Goal: Use online tool/utility: Utilize a website feature to perform a specific function

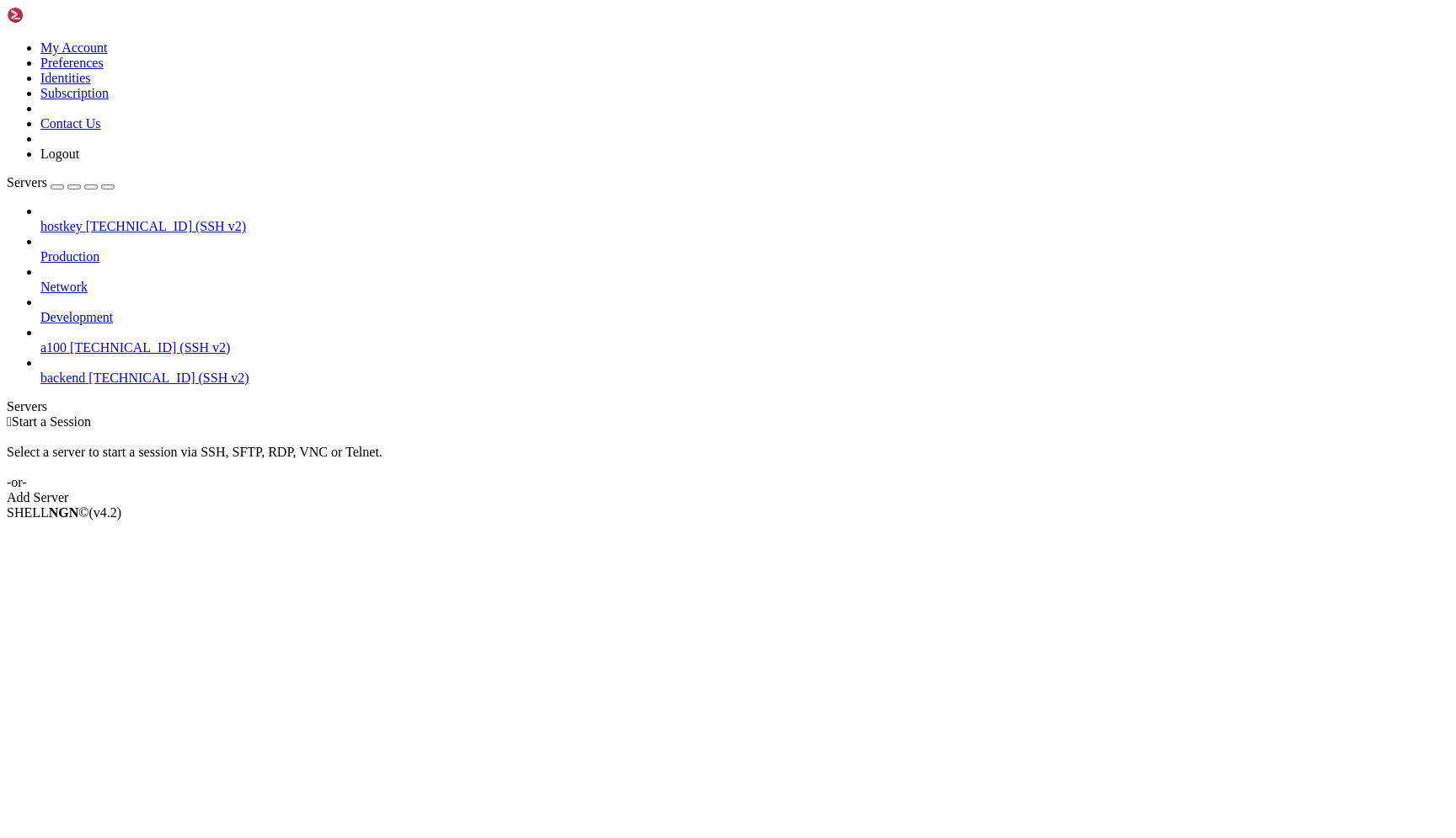
click at [67, 341] on span "a100" at bounding box center [53, 348] width 26 height 15
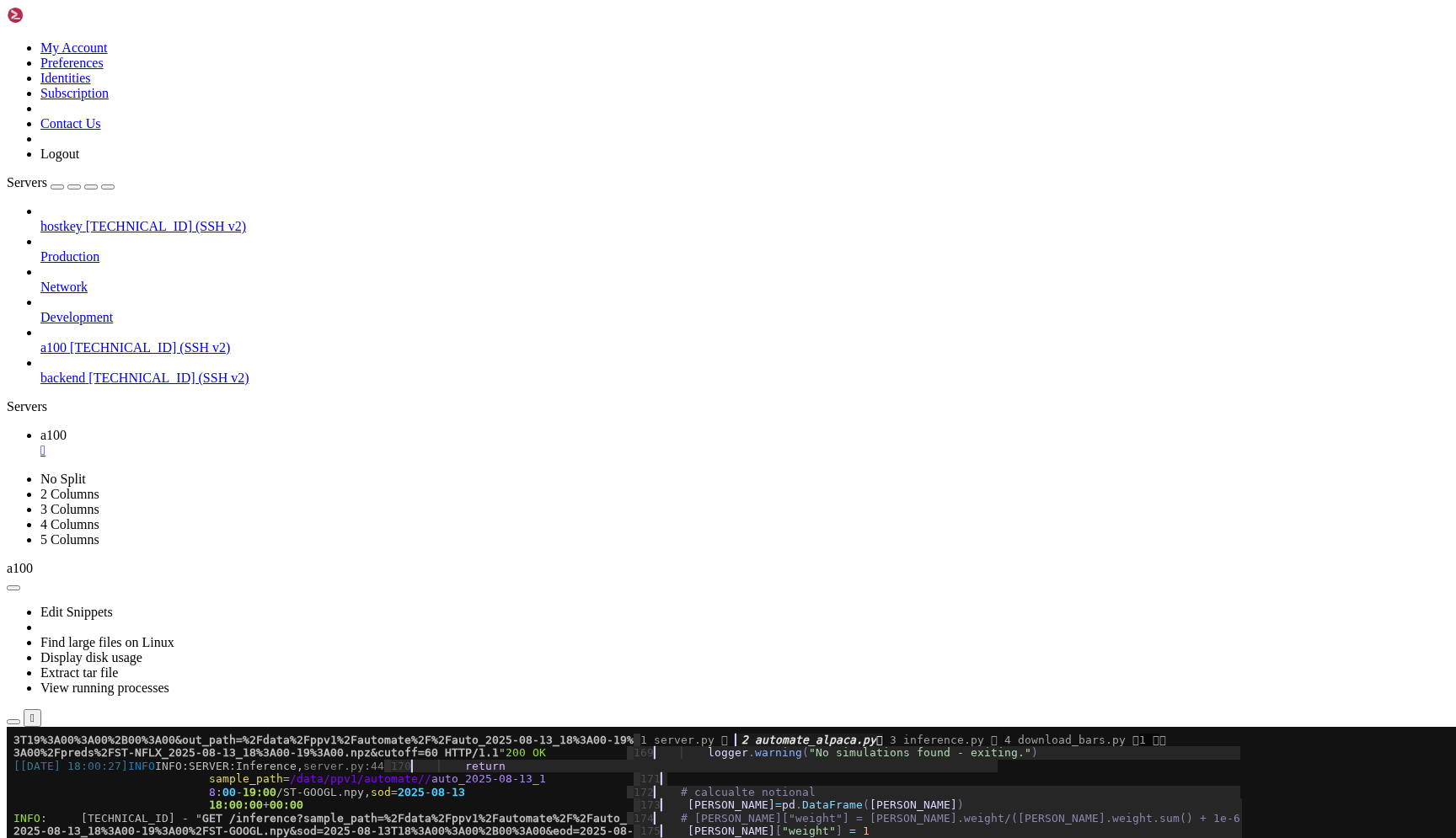
click at [352, 837] on span "13T19%3A00%3A00%2B00%3A00&out_path=%2Fdata%2Fppv1%2Fautomate%2F%2Fauto_2025-08-…" at bounding box center [323, 844] width 620 height 13
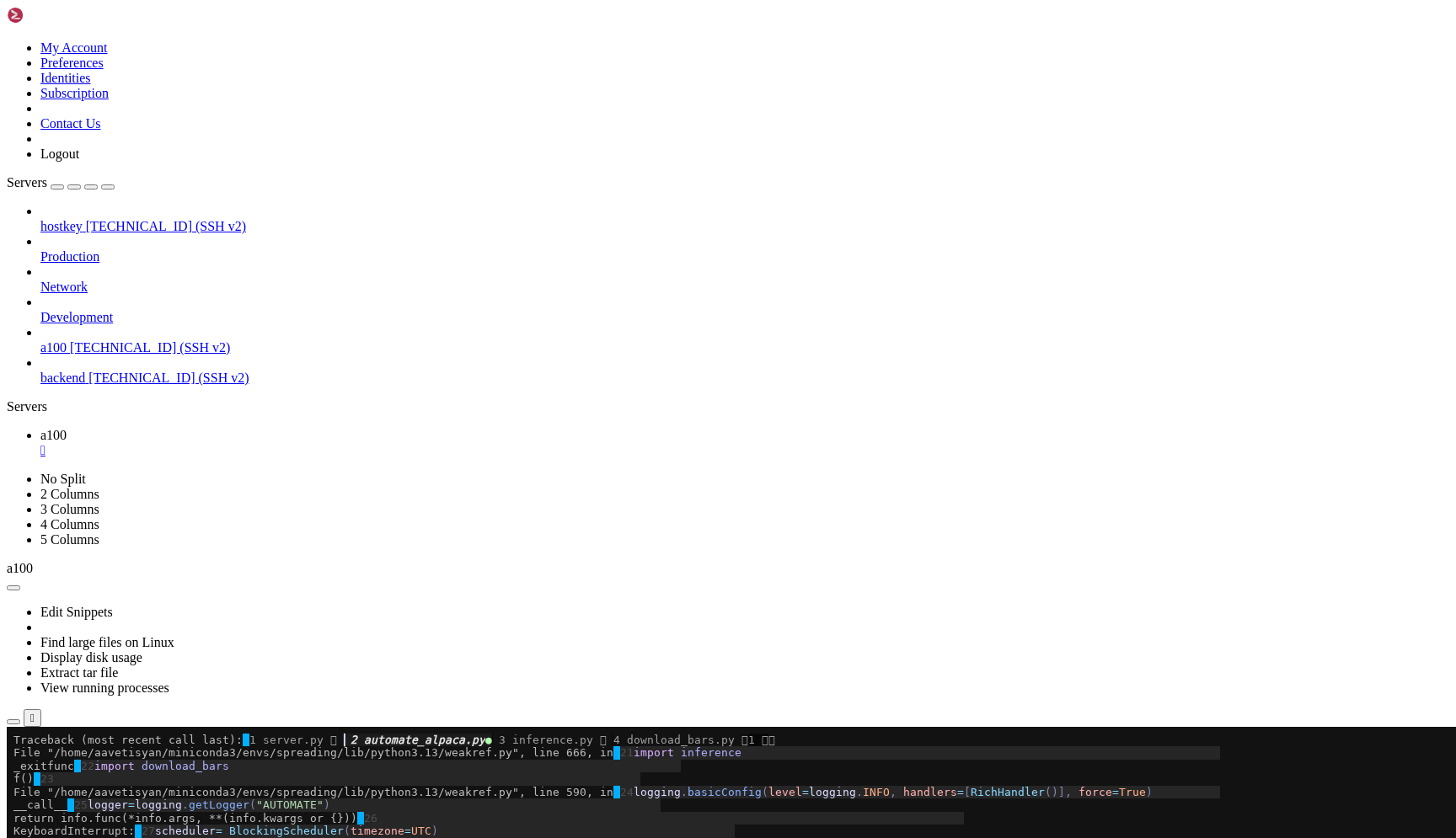
click at [432, 788] on x-row "File "/home/aavetisyan/miniconda3/envs/spreading/lib/python3.13/weakref.py", li…" at bounding box center [628, 792] width 1228 height 13
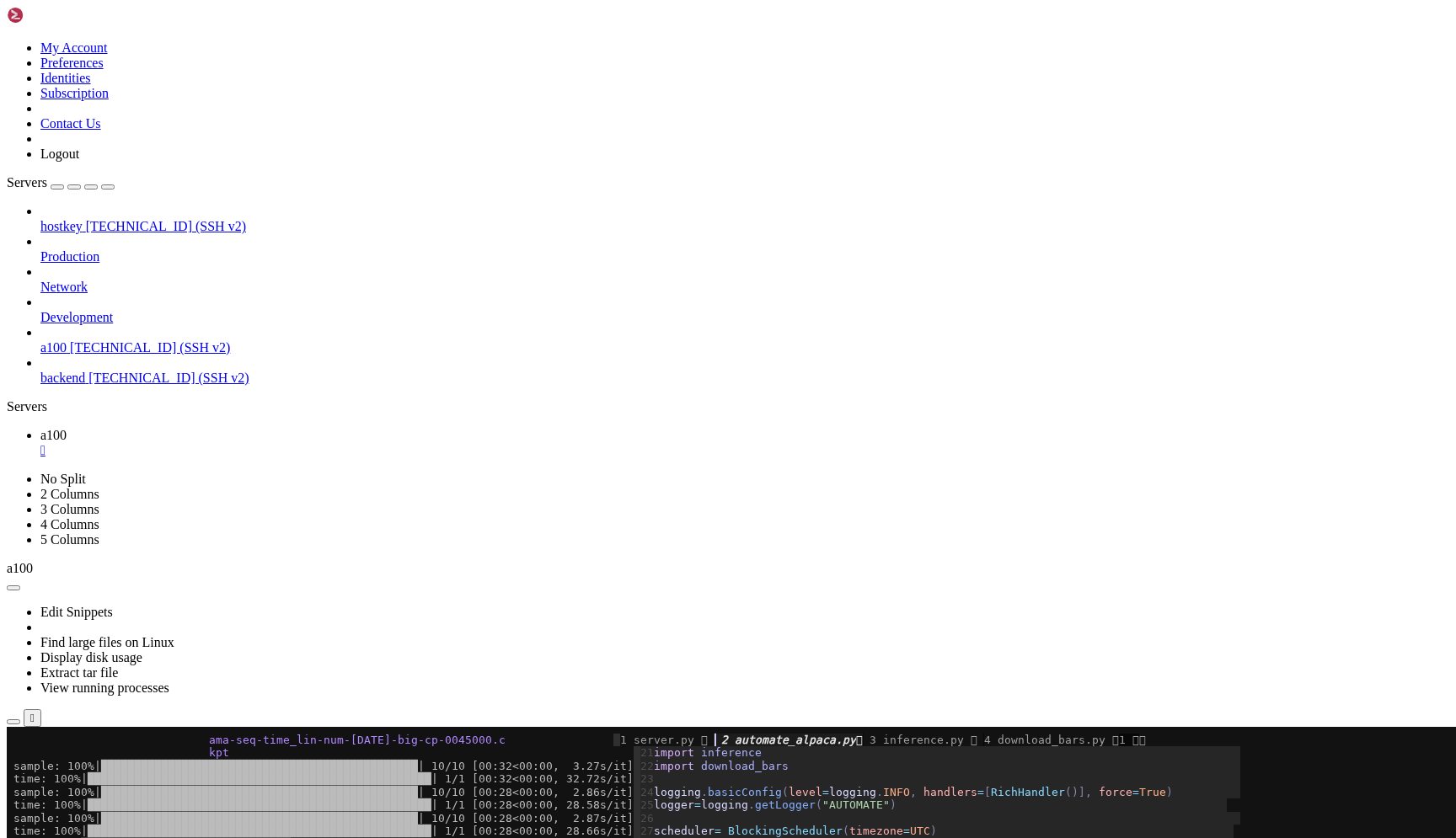
click at [423, 834] on span "time: 100%|███████████████████████████████████████████████████| 1/1 [00:28<00:0…" at bounding box center [323, 830] width 620 height 13
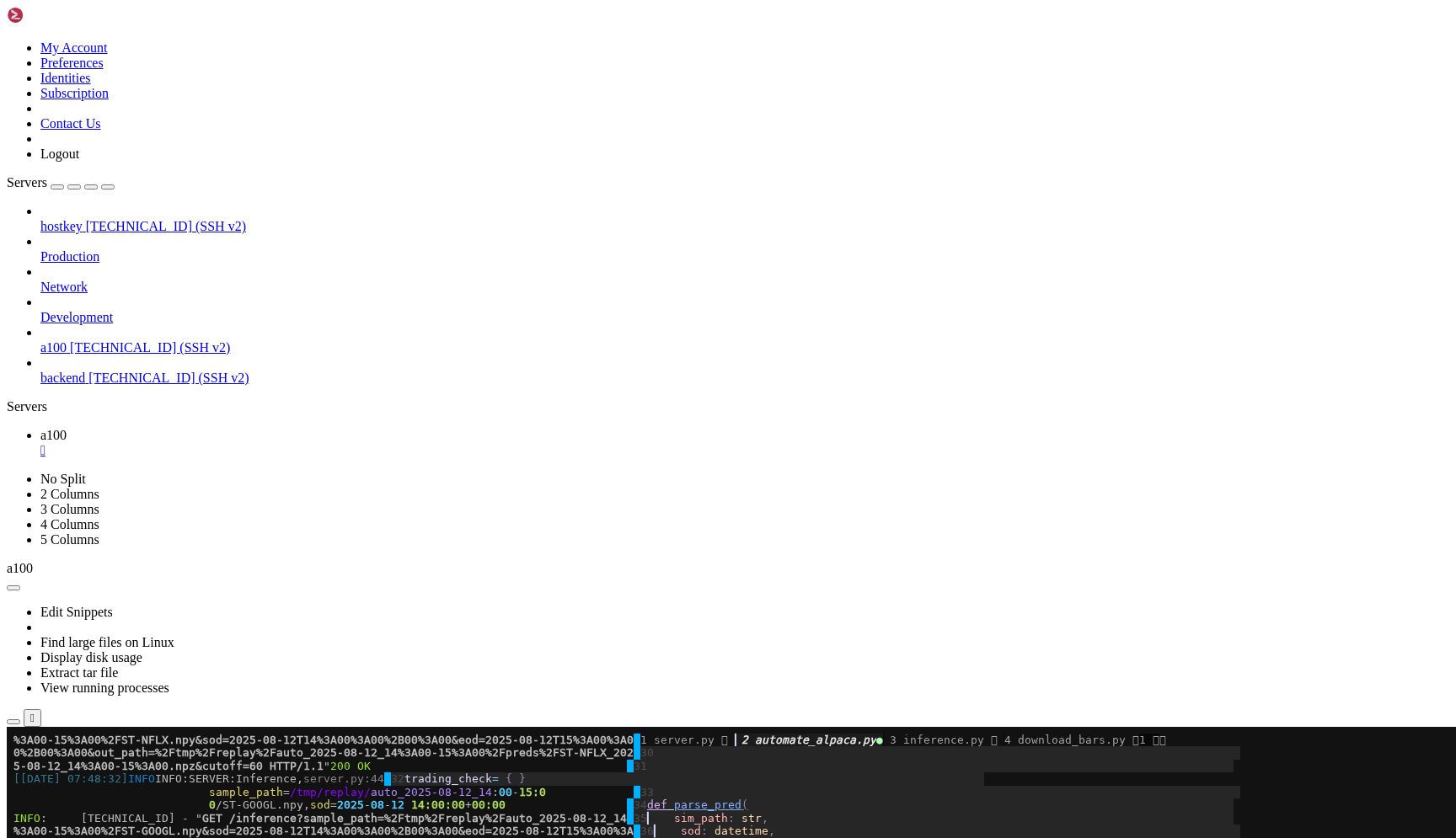
drag, startPoint x: 863, startPoint y: 1086, endPoint x: 983, endPoint y: 1523, distance: 453.2
